Goal: Find specific page/section: Find specific page/section

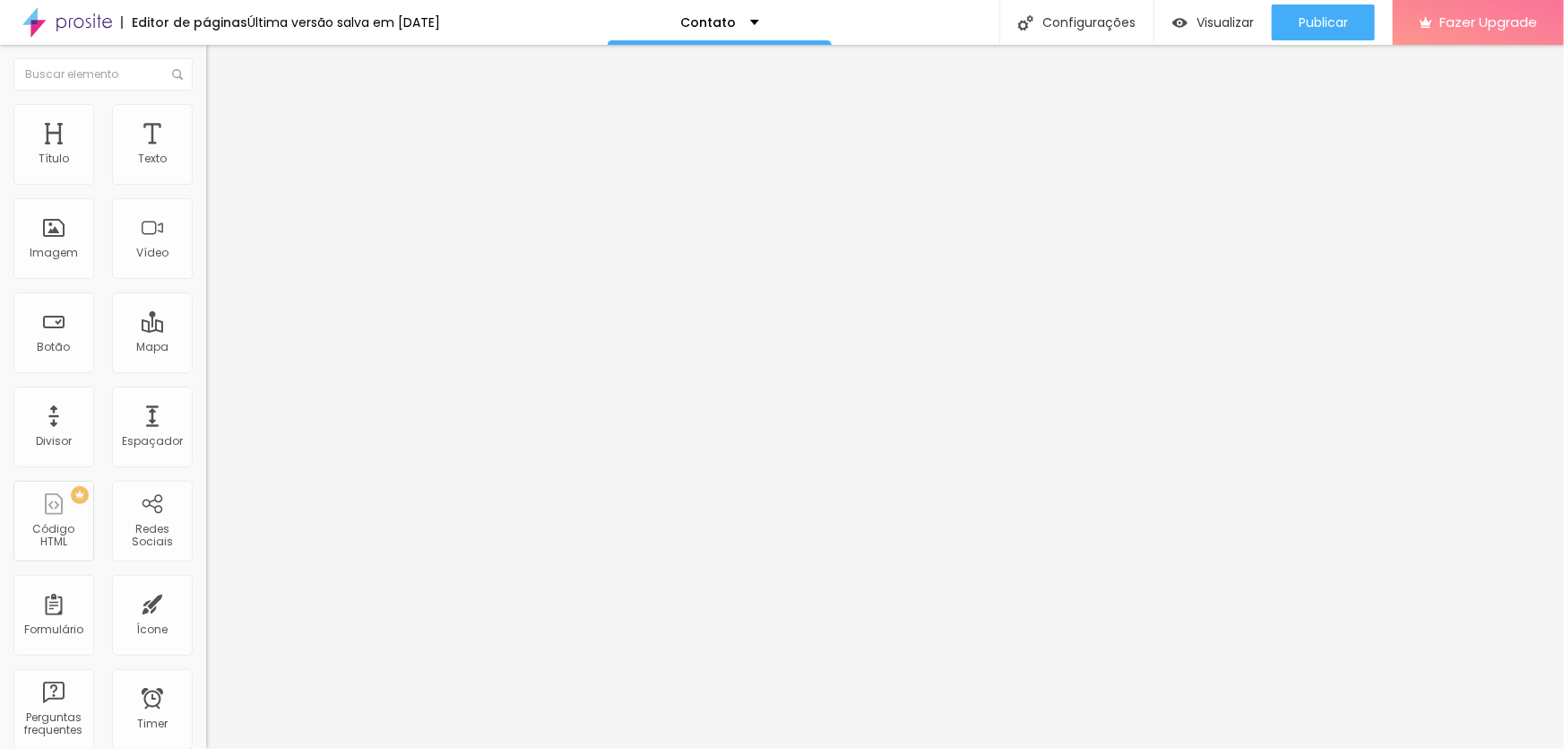
click at [41, 24] on img at bounding box center [67, 22] width 90 height 45
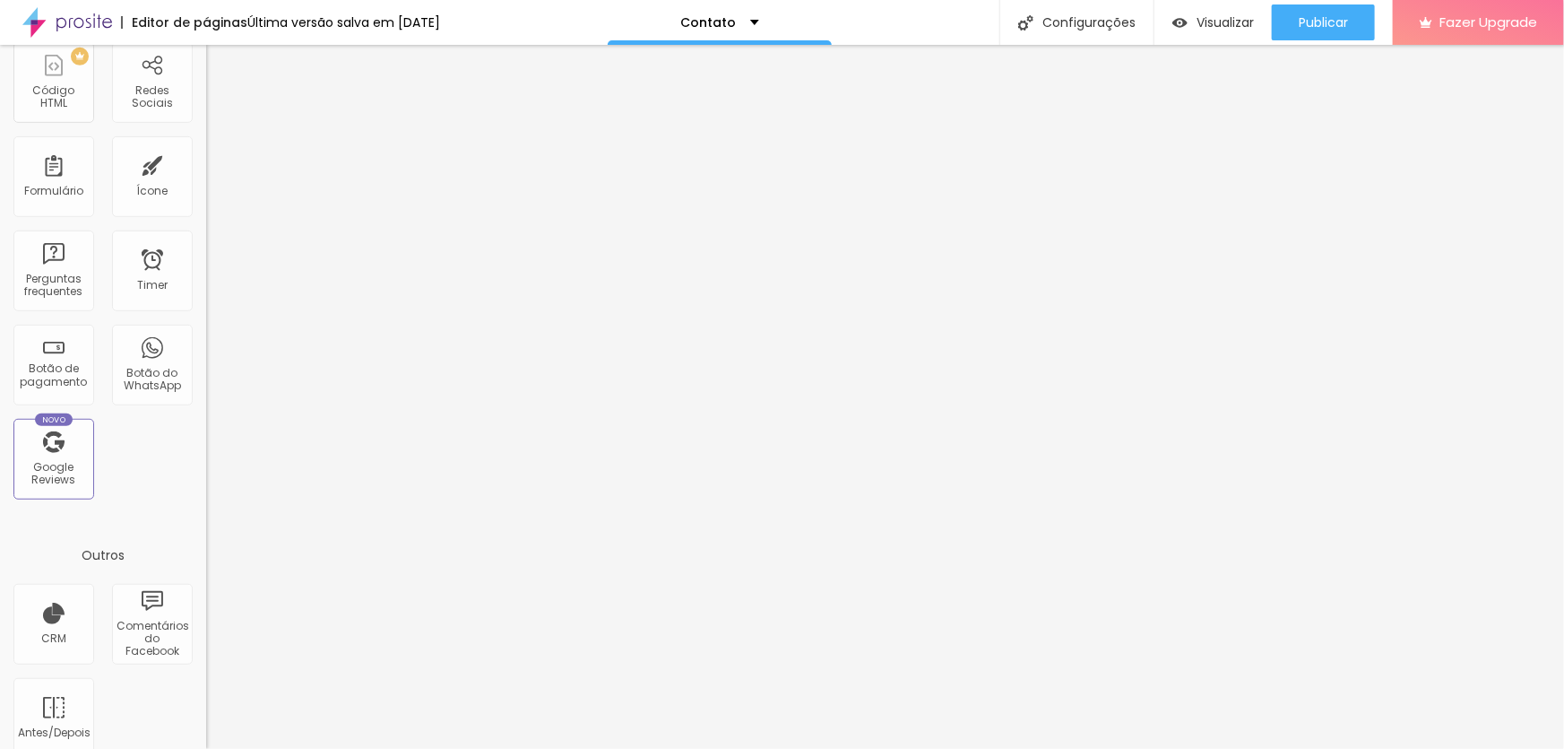
scroll to position [446, 0]
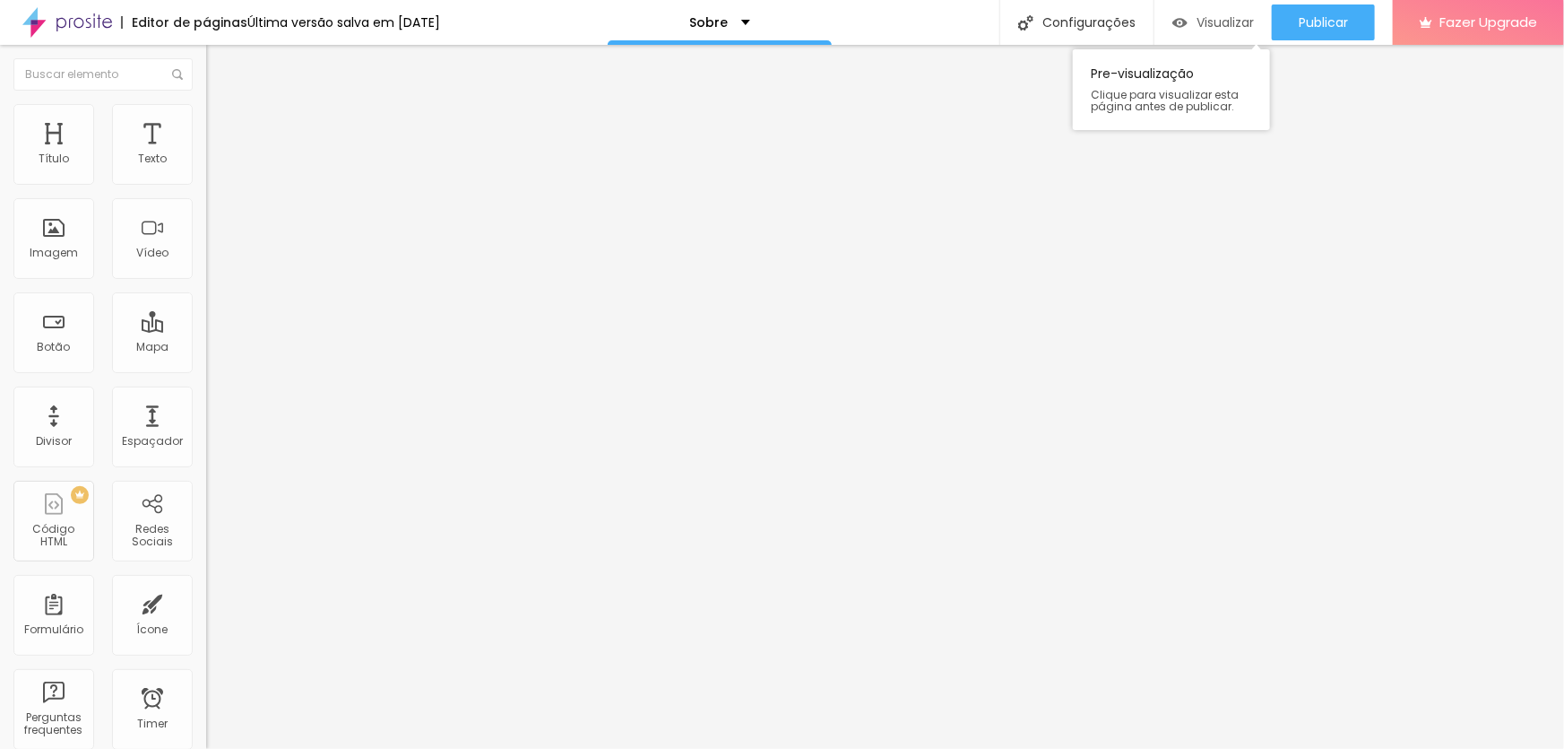
click at [1203, 25] on span "Visualizar" at bounding box center [1225, 22] width 57 height 14
click at [158, 527] on div "Redes Sociais" at bounding box center [152, 536] width 71 height 26
